Goal: Task Accomplishment & Management: Complete application form

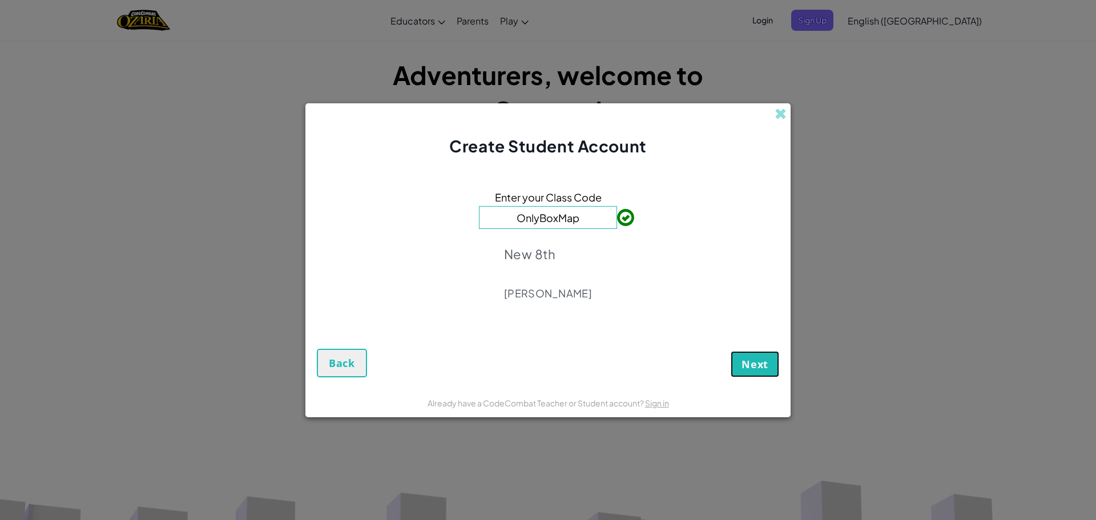
click at [751, 357] on span "Next" at bounding box center [755, 364] width 27 height 14
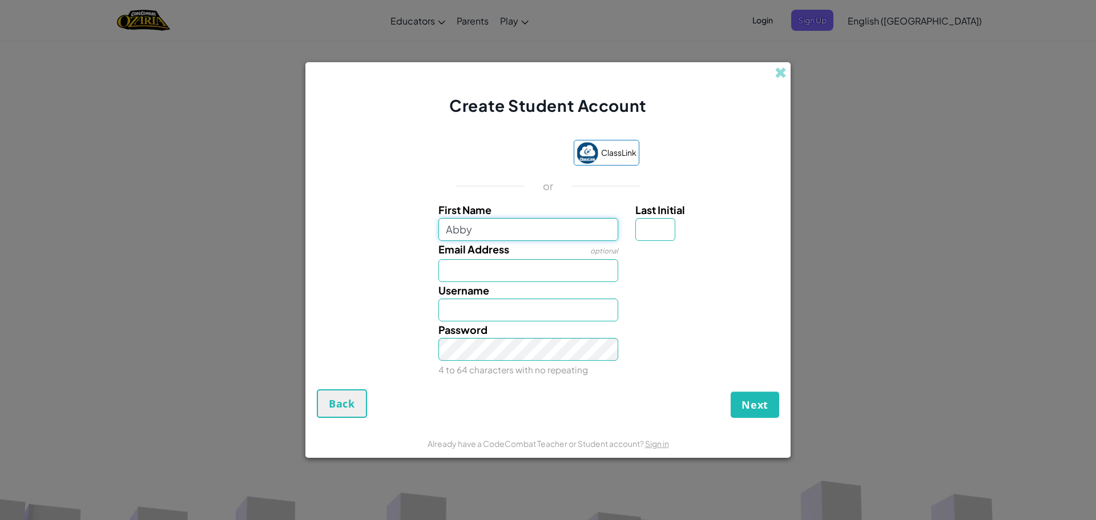
type input "Abby"
click at [660, 234] on input "Last Initial" at bounding box center [656, 229] width 40 height 23
type input "F"
click at [514, 319] on input "AbbyF" at bounding box center [529, 310] width 180 height 23
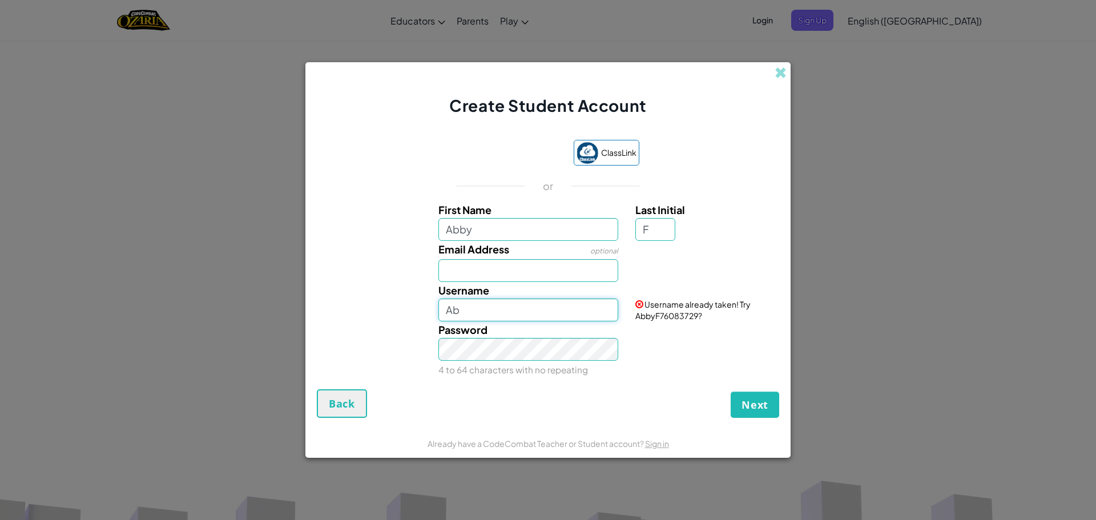
type input "A"
type input "Finchabi002"
click at [769, 403] on button "Next" at bounding box center [755, 405] width 49 height 26
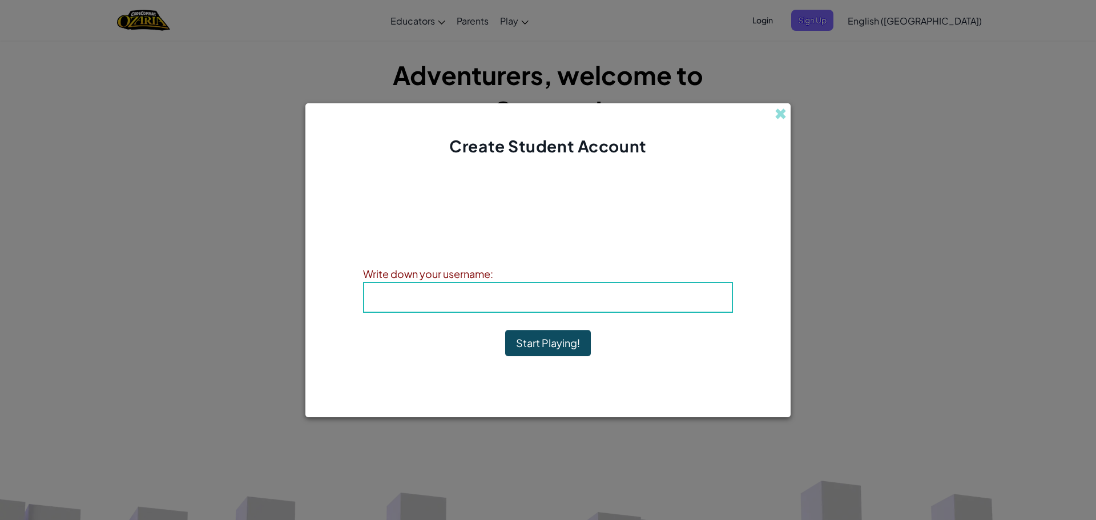
click at [562, 291] on b "Username : Finchabi002" at bounding box center [548, 297] width 138 height 13
click at [558, 298] on b "Username : Finchabi002" at bounding box center [548, 297] width 138 height 13
click at [556, 299] on b "Username : Finchabi002" at bounding box center [548, 297] width 138 height 13
